Goal: Task Accomplishment & Management: Use online tool/utility

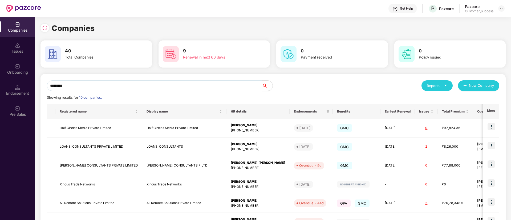
click at [136, 83] on input "*********" at bounding box center [154, 85] width 215 height 11
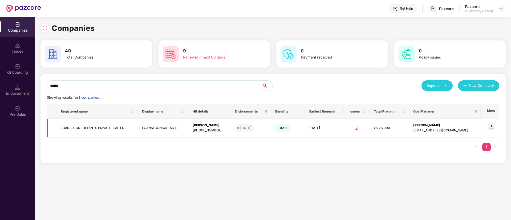
type input "******"
click at [492, 128] on img at bounding box center [491, 126] width 7 height 7
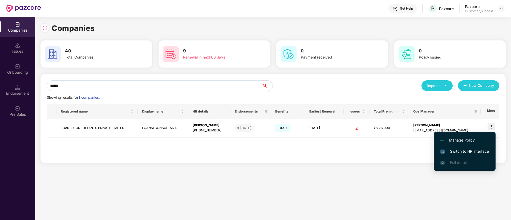
click at [463, 152] on span "Switch to HR interface" at bounding box center [465, 152] width 49 height 6
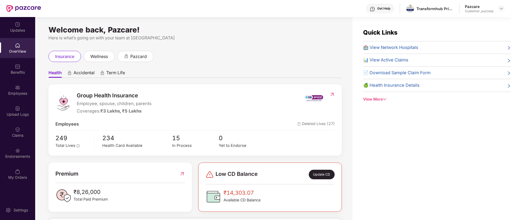
click at [18, 87] on img at bounding box center [17, 87] width 5 height 5
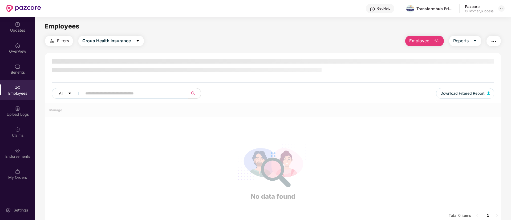
click at [18, 87] on img at bounding box center [17, 87] width 5 height 5
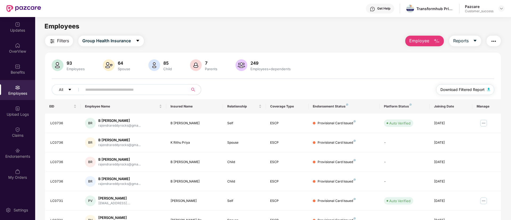
click at [462, 93] on button "Download Filtered Report" at bounding box center [465, 89] width 58 height 11
click at [473, 89] on span "Download Filtered Report" at bounding box center [463, 90] width 44 height 6
click at [493, 41] on img "button" at bounding box center [494, 41] width 6 height 6
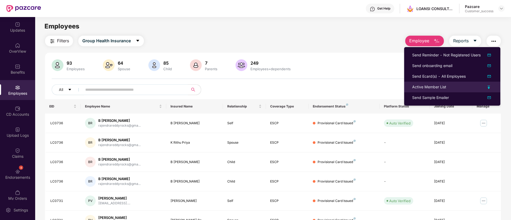
click at [489, 87] on img at bounding box center [489, 87] width 3 height 3
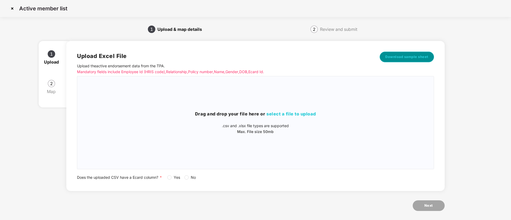
click at [396, 54] on span "Download sample sheet" at bounding box center [406, 56] width 43 height 5
click at [295, 114] on span "select a file to upload" at bounding box center [291, 113] width 50 height 5
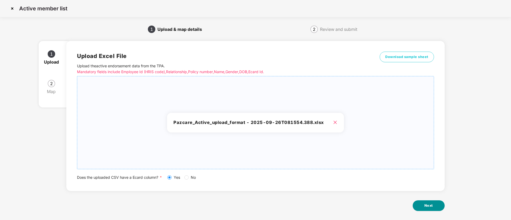
click at [423, 201] on button "Next" at bounding box center [429, 206] width 32 height 11
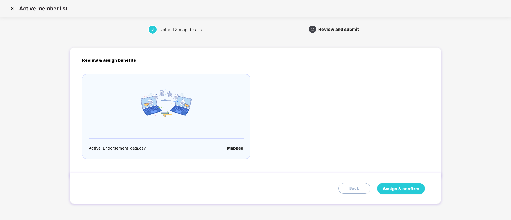
click at [389, 184] on button "Assign & confirm" at bounding box center [401, 188] width 48 height 11
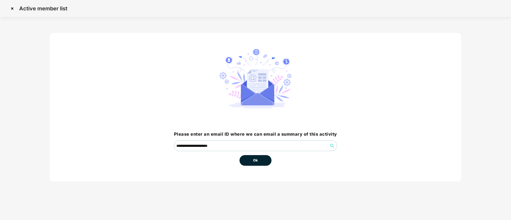
click at [252, 160] on button "Ok" at bounding box center [256, 160] width 32 height 11
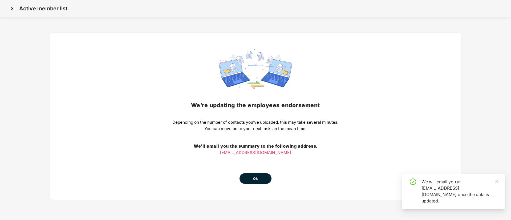
click at [248, 158] on div "We’re updating the employees endorsement Depending on the number of contacts yo…" at bounding box center [255, 116] width 166 height 135
click at [253, 179] on span "Ok" at bounding box center [255, 178] width 5 height 5
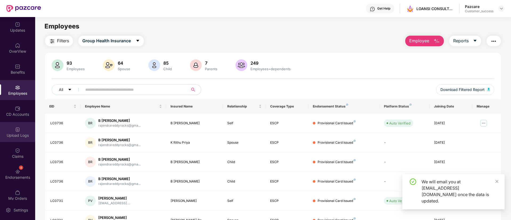
click at [15, 135] on div "Upload Logs" at bounding box center [17, 135] width 35 height 5
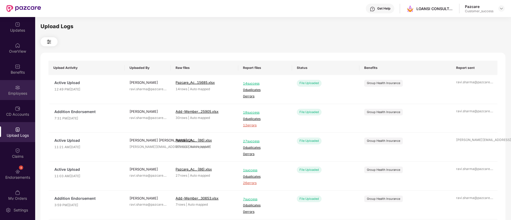
click at [13, 86] on div "Employees" at bounding box center [17, 90] width 35 height 20
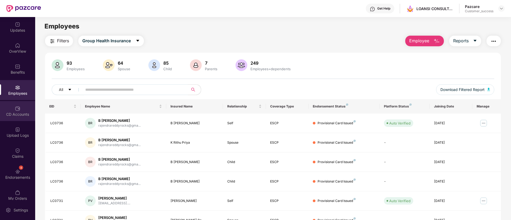
click at [12, 108] on div "CD Accounts" at bounding box center [17, 111] width 35 height 20
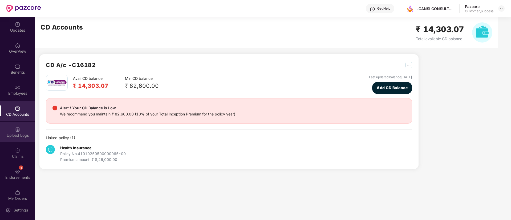
click at [15, 139] on div "Upload Logs" at bounding box center [17, 132] width 35 height 20
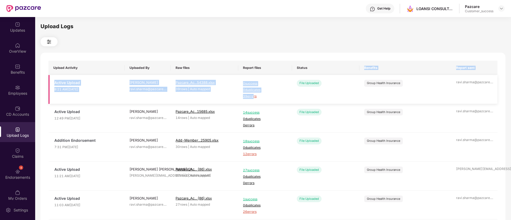
drag, startPoint x: 188, startPoint y: 36, endPoint x: 253, endPoint y: 96, distance: 88.6
click at [253, 96] on table "Upload Activity Uploaded By Raw files Report files Status Benefits Report sent …" at bounding box center [273, 213] width 449 height 304
click at [253, 96] on span "39 errors" at bounding box center [265, 96] width 44 height 5
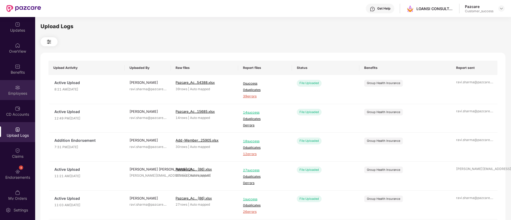
click at [21, 87] on div "Employees" at bounding box center [17, 90] width 35 height 20
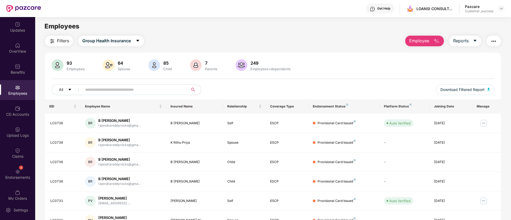
click at [498, 43] on button "button" at bounding box center [494, 41] width 14 height 11
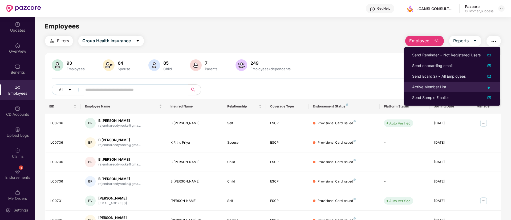
click at [490, 86] on img at bounding box center [489, 87] width 3 height 3
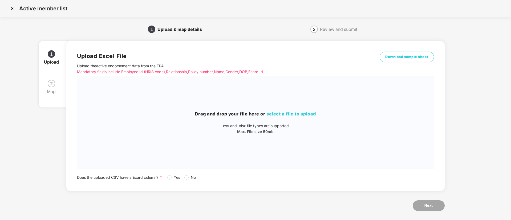
click at [302, 114] on span "select a file to upload" at bounding box center [291, 113] width 50 height 5
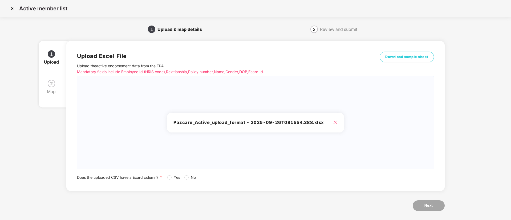
click at [173, 180] on span "Yes" at bounding box center [177, 178] width 11 height 6
click at [427, 209] on button "Next" at bounding box center [429, 206] width 32 height 11
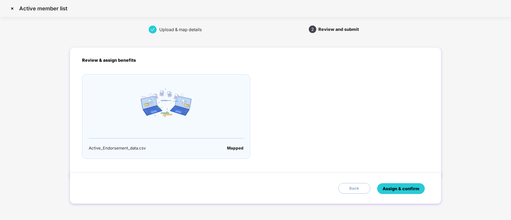
drag, startPoint x: 412, startPoint y: 191, endPoint x: 380, endPoint y: 231, distance: 51.2
click at [380, 220] on html "Active member list Upload & map details 2 Review and submit Review & assign ben…" at bounding box center [255, 110] width 511 height 220
click at [398, 184] on button "Assign & confirm" at bounding box center [401, 188] width 48 height 11
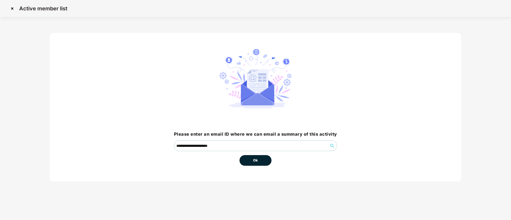
click at [250, 162] on button "Ok" at bounding box center [256, 160] width 32 height 11
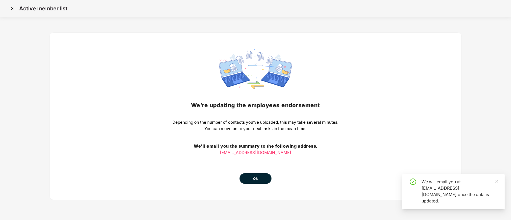
click at [250, 162] on div "We’re updating the employees endorsement Depending on the number of contacts yo…" at bounding box center [255, 116] width 166 height 135
click at [256, 181] on span "Ok" at bounding box center [255, 178] width 5 height 5
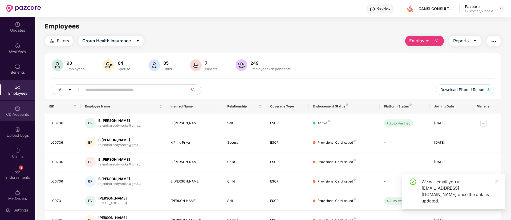
click at [15, 116] on div "CD Accounts" at bounding box center [17, 114] width 35 height 5
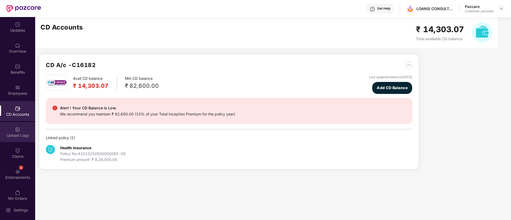
click at [19, 135] on div "Upload Logs" at bounding box center [17, 135] width 35 height 5
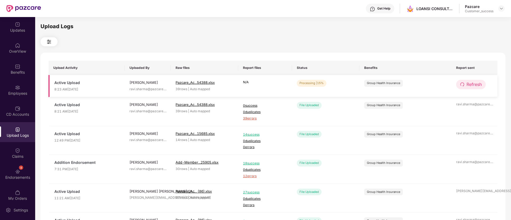
click at [472, 83] on span "Refresh" at bounding box center [474, 84] width 15 height 7
click at [465, 83] on button "Refresh" at bounding box center [471, 84] width 30 height 9
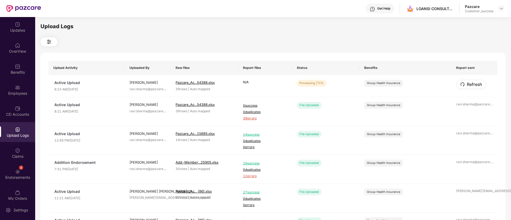
click at [465, 83] on button "Refresh" at bounding box center [471, 84] width 30 height 9
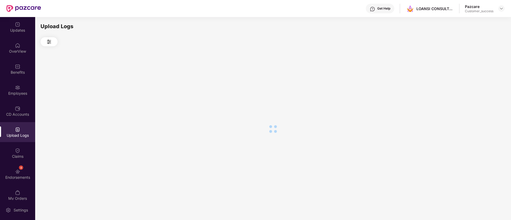
click at [465, 83] on div at bounding box center [273, 128] width 465 height 165
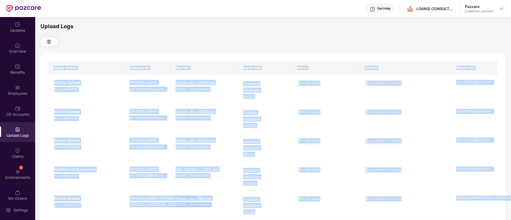
click at [364, 63] on th "Benefits" at bounding box center [405, 68] width 92 height 14
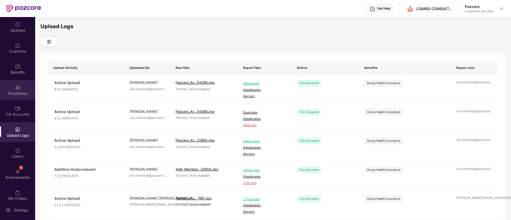
click at [6, 92] on div "Employees" at bounding box center [17, 93] width 35 height 5
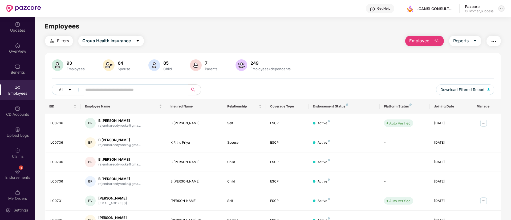
click at [501, 6] on div at bounding box center [501, 8] width 6 height 6
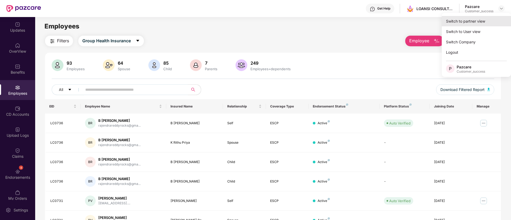
click at [468, 20] on div "Switch to partner view" at bounding box center [476, 21] width 69 height 10
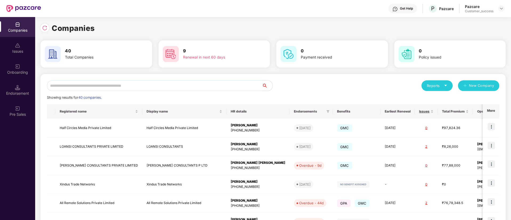
click at [202, 87] on input "text" at bounding box center [154, 85] width 215 height 11
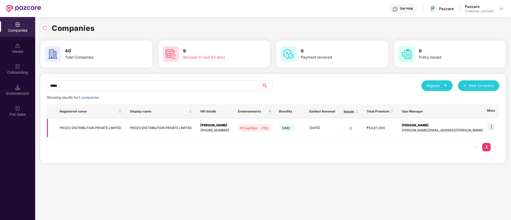
type input "*****"
click at [492, 127] on img at bounding box center [491, 126] width 7 height 7
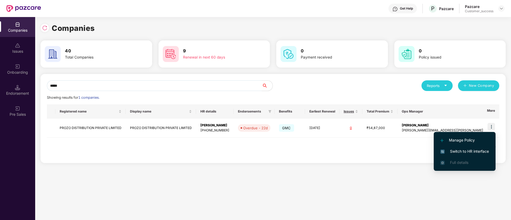
click at [460, 149] on span "Switch to HR interface" at bounding box center [465, 152] width 49 height 6
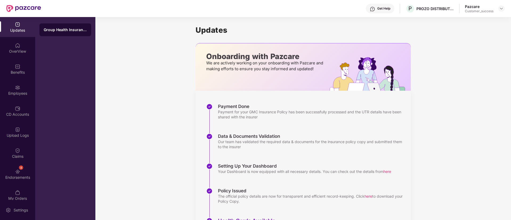
click at [20, 94] on div "Employees" at bounding box center [17, 93] width 35 height 5
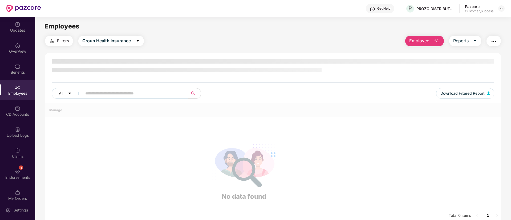
click at [20, 94] on div "Employees" at bounding box center [17, 93] width 35 height 5
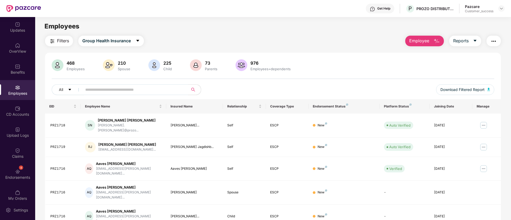
click at [179, 91] on input "text" at bounding box center [133, 90] width 96 height 8
paste input "*******"
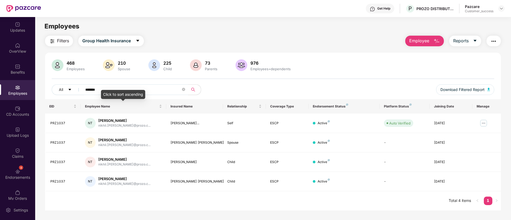
paste input "text"
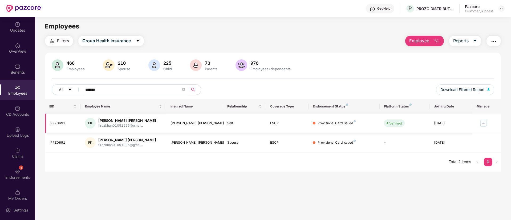
type input "*******"
click at [59, 123] on div "PRZ0691" at bounding box center [63, 123] width 26 height 5
copy div "PRZ0691"
click at [59, 123] on div "PRZ0691" at bounding box center [63, 123] width 26 height 5
click at [464, 85] on button "Download Filtered Report" at bounding box center [465, 89] width 58 height 11
